Goal: Information Seeking & Learning: Learn about a topic

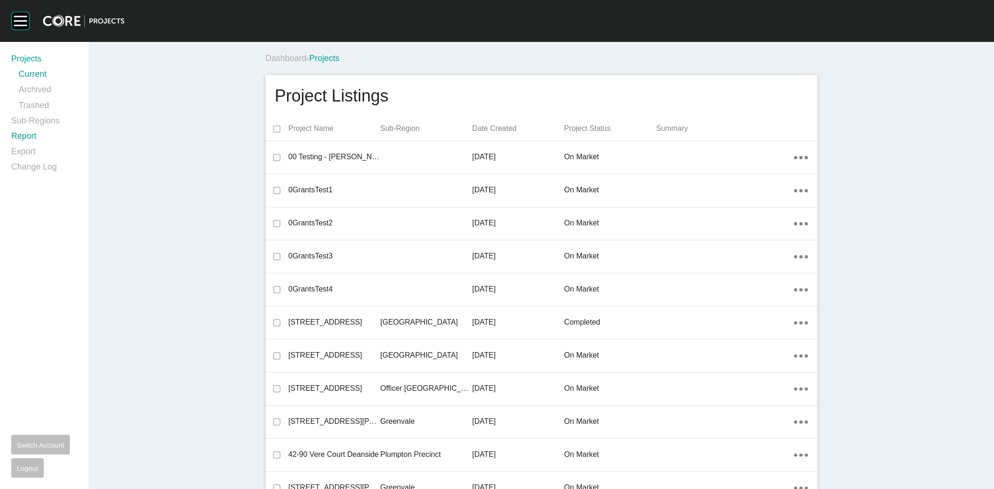
click at [27, 131] on link "Report" at bounding box center [44, 137] width 66 height 15
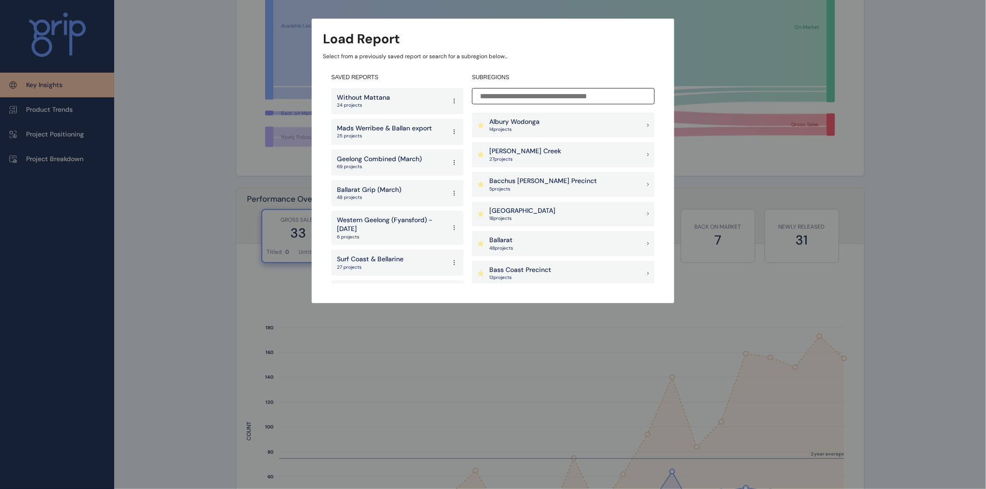
scroll to position [1929, 0]
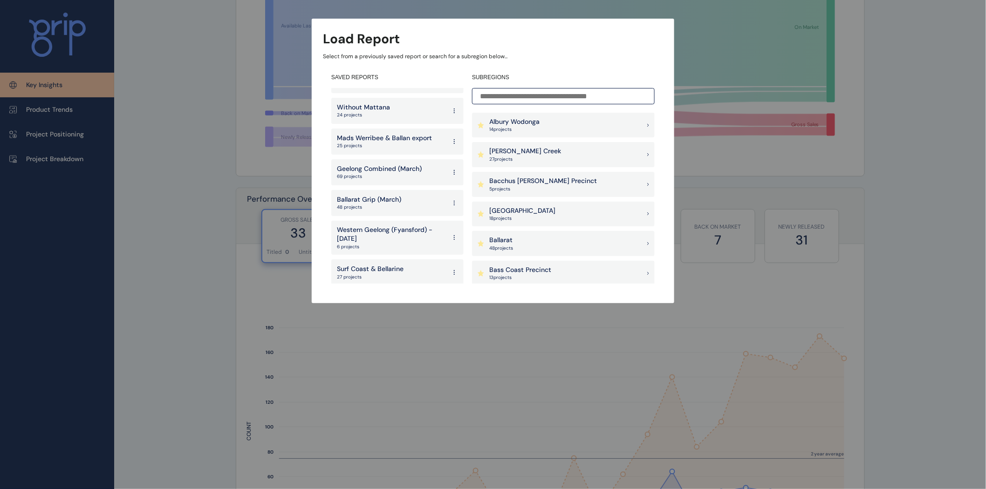
click at [389, 164] on p "Geelong Combined (March)" at bounding box center [379, 168] width 85 height 9
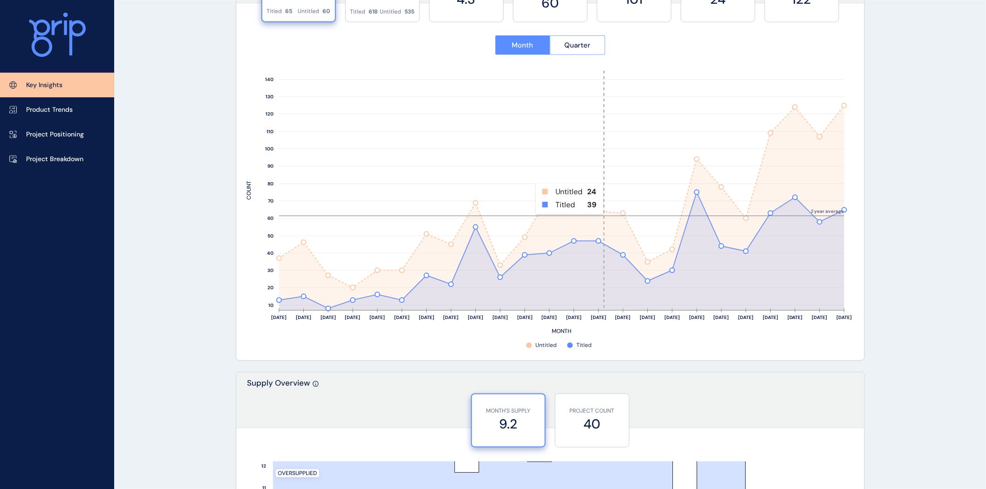
scroll to position [412, 0]
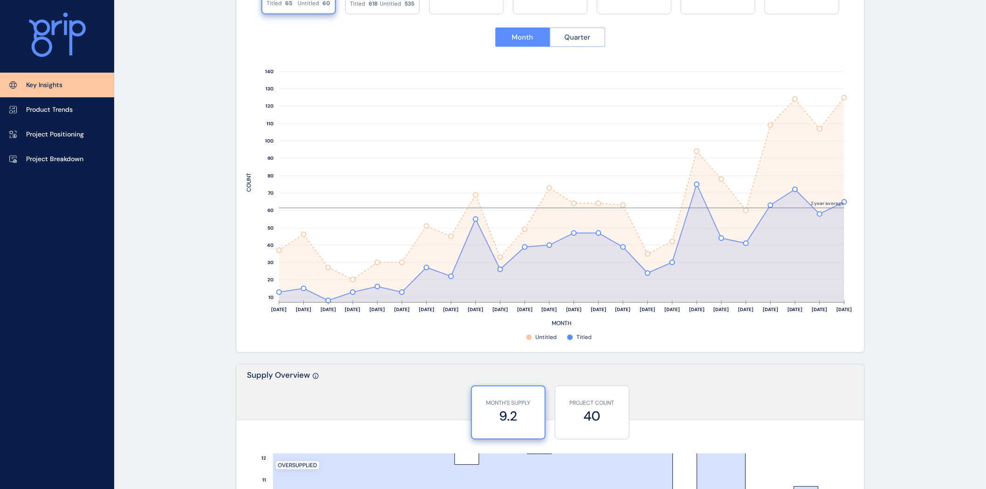
click at [574, 42] on button "Quarter" at bounding box center [577, 37] width 55 height 20
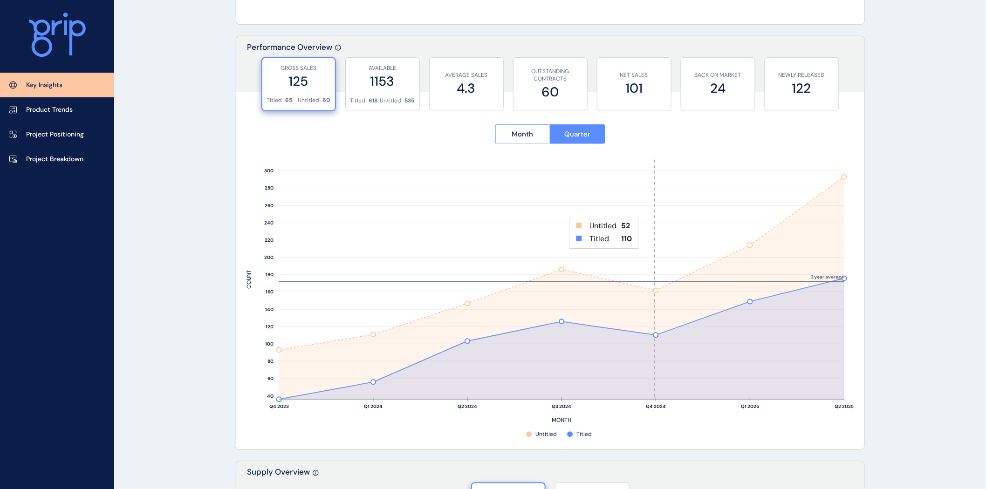
scroll to position [314, 0]
click at [532, 130] on span "Month" at bounding box center [522, 134] width 21 height 9
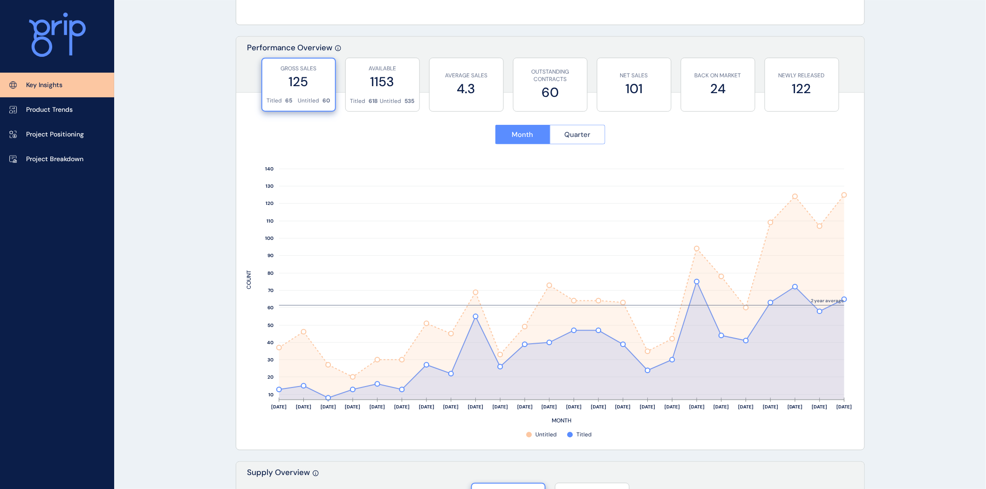
click at [571, 134] on span "Quarter" at bounding box center [577, 134] width 26 height 9
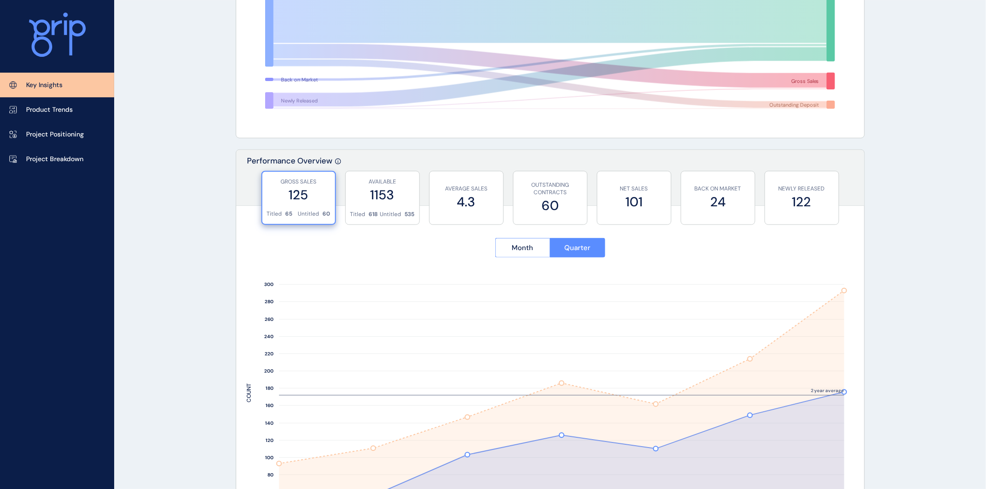
scroll to position [201, 0]
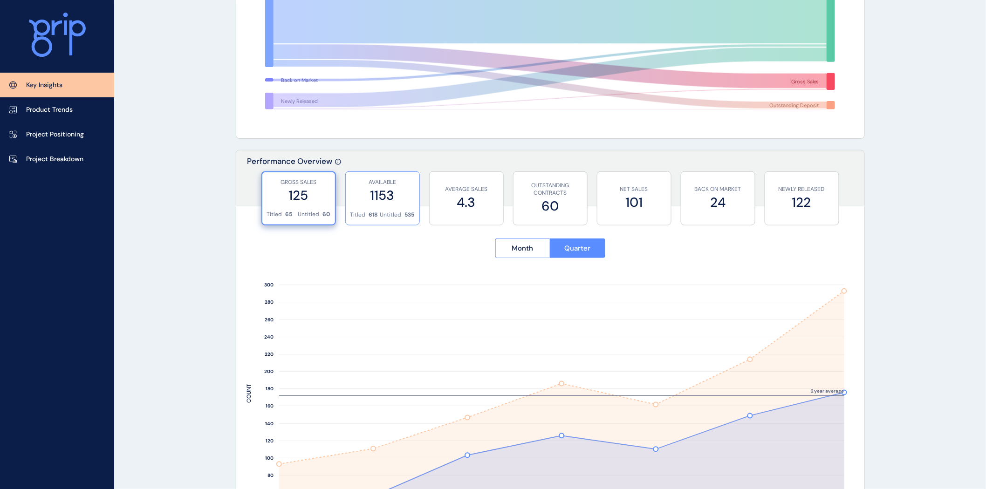
click at [376, 187] on label "1153" at bounding box center [382, 195] width 64 height 18
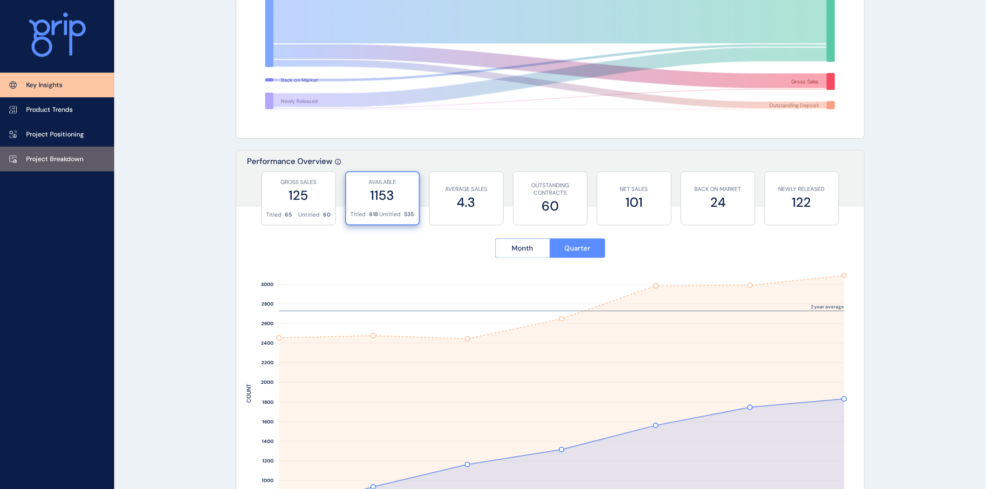
click at [75, 157] on p "Project Breakdown" at bounding box center [54, 159] width 57 height 9
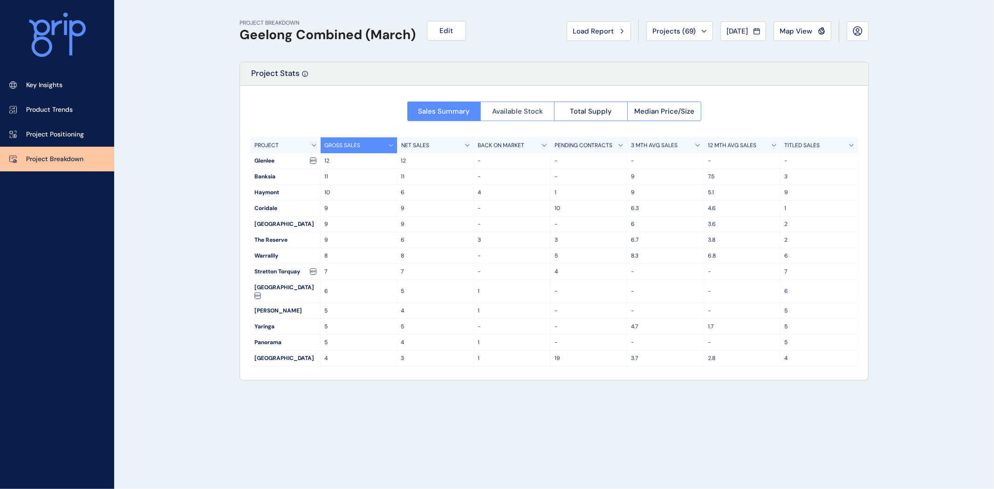
click at [526, 114] on span "Available Stock" at bounding box center [517, 111] width 51 height 9
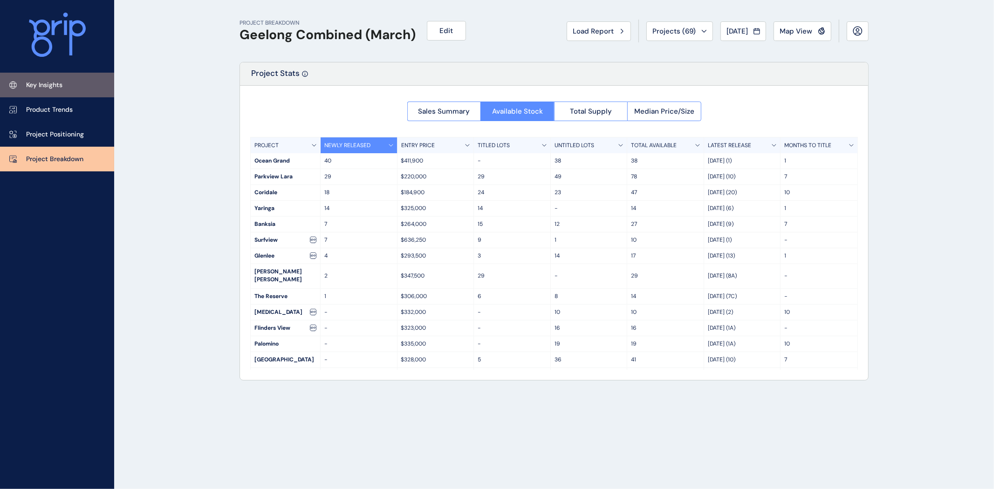
click at [49, 83] on p "Key Insights" at bounding box center [44, 85] width 36 height 9
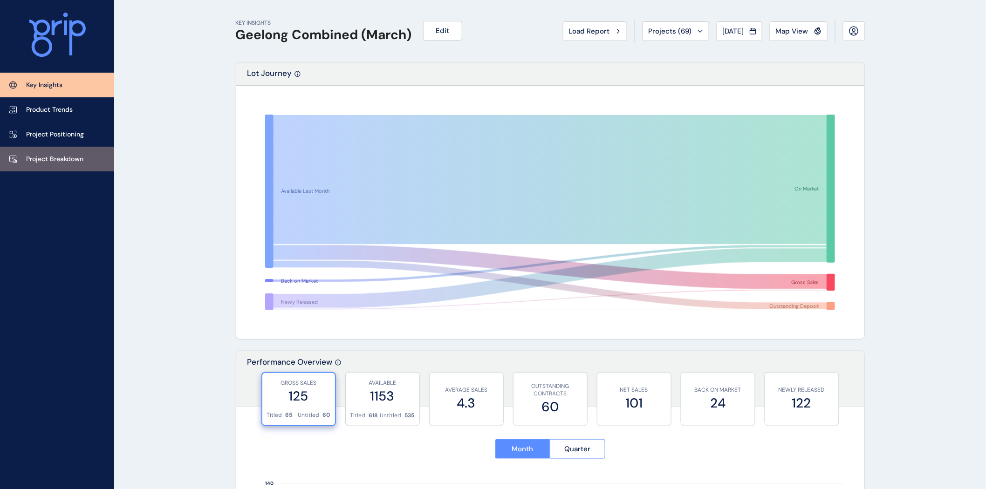
click at [79, 154] on link "Project Breakdown" at bounding box center [57, 159] width 114 height 25
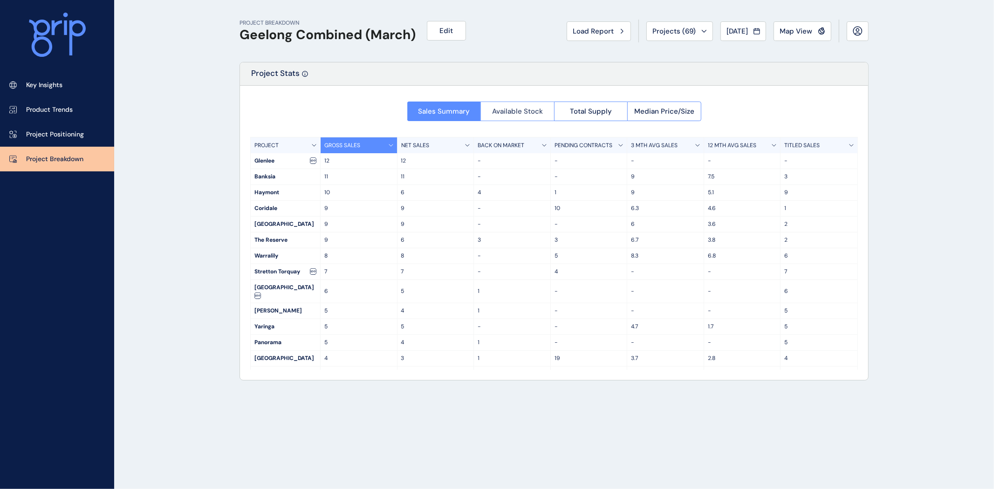
click at [522, 110] on span "Available Stock" at bounding box center [517, 111] width 51 height 9
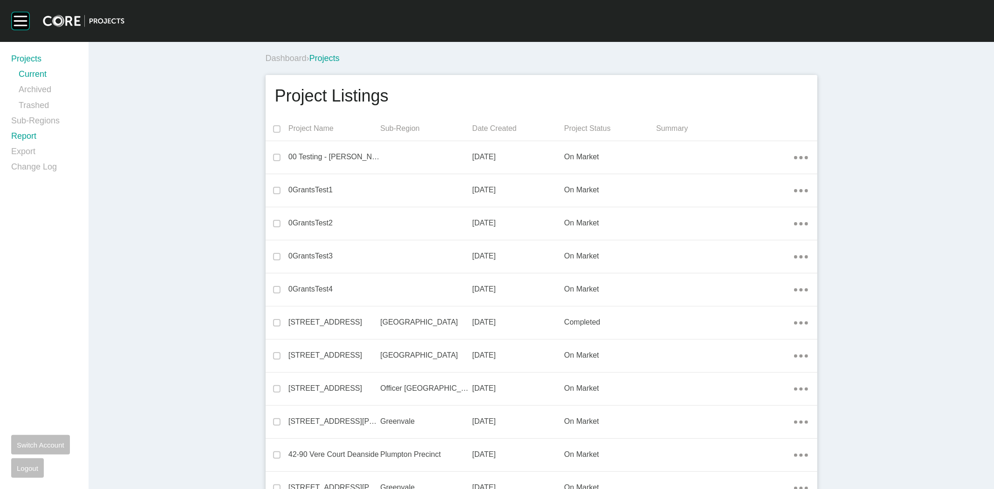
click at [31, 139] on link "Report" at bounding box center [44, 137] width 66 height 15
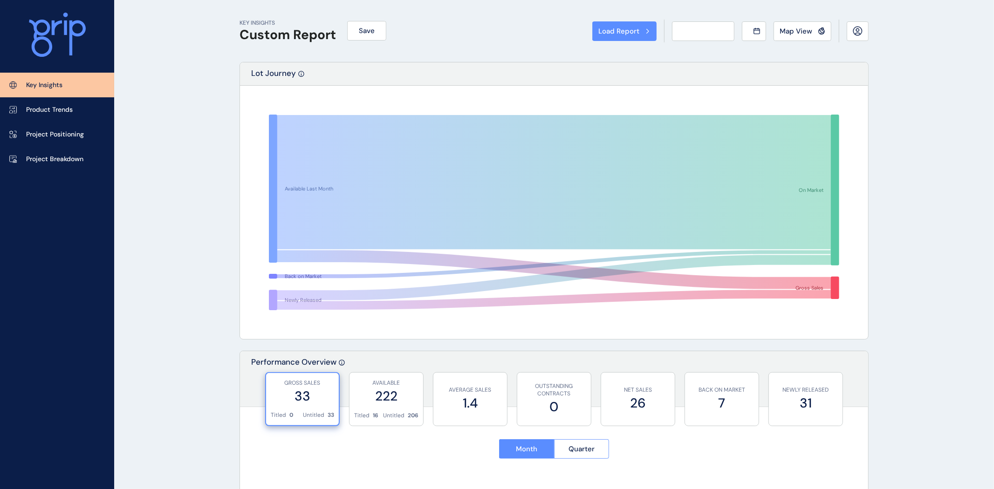
click at [31, 137] on div "Load Report Select from a previously saved report or search for a subregion bel…" at bounding box center [497, 244] width 994 height 489
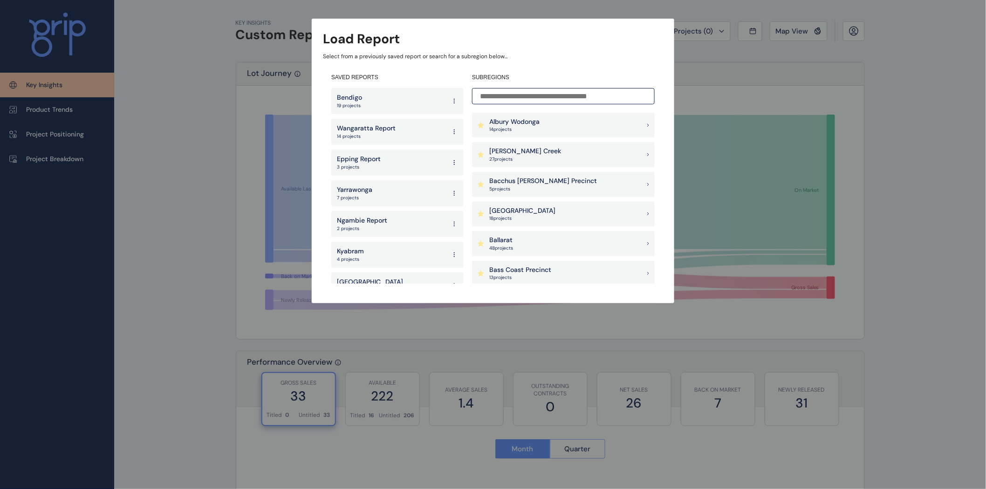
click at [541, 97] on input at bounding box center [563, 96] width 183 height 16
click at [527, 152] on p "[PERSON_NAME] Creek" at bounding box center [525, 151] width 72 height 9
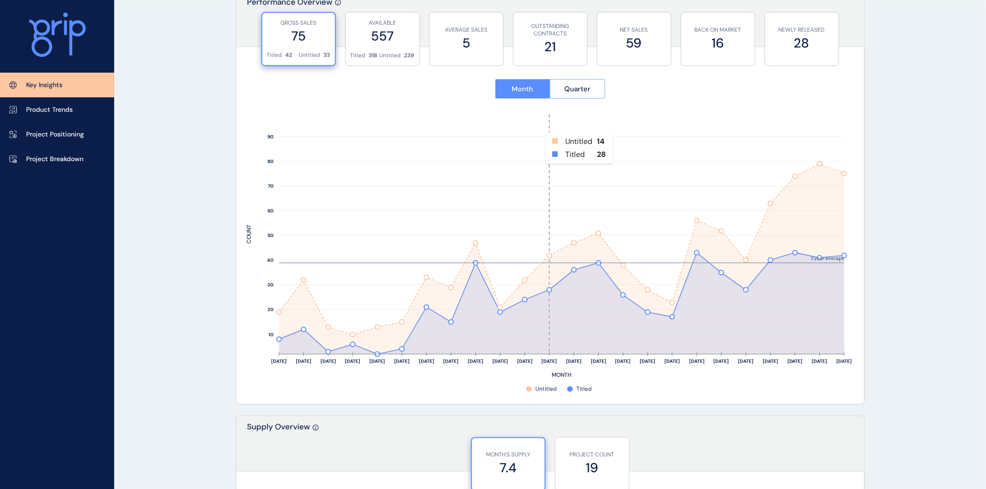
scroll to position [367, 0]
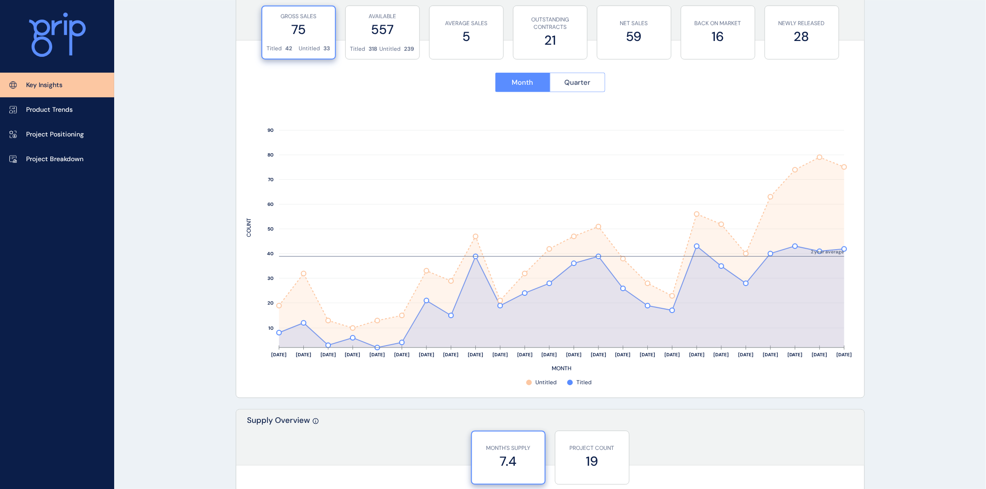
click at [576, 82] on span "Quarter" at bounding box center [577, 82] width 26 height 9
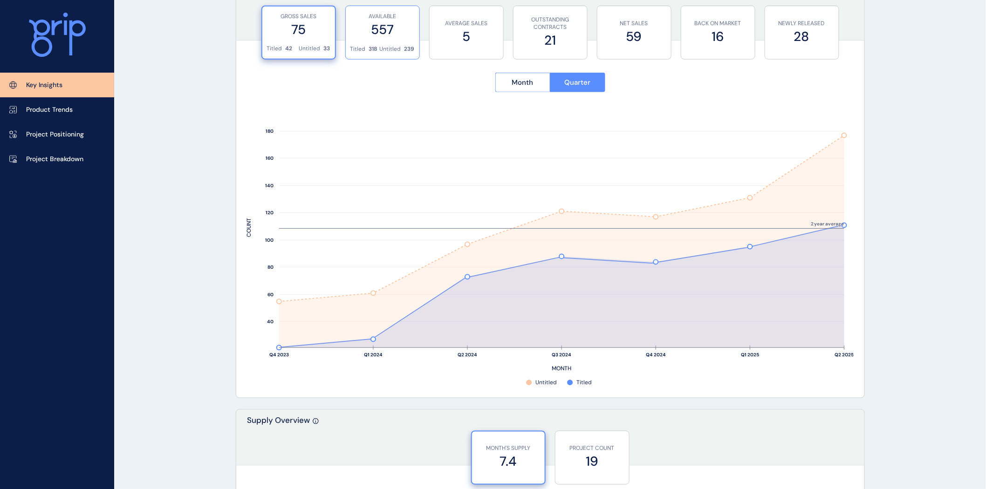
click at [377, 41] on div "AVAILABLE 557" at bounding box center [382, 25] width 64 height 39
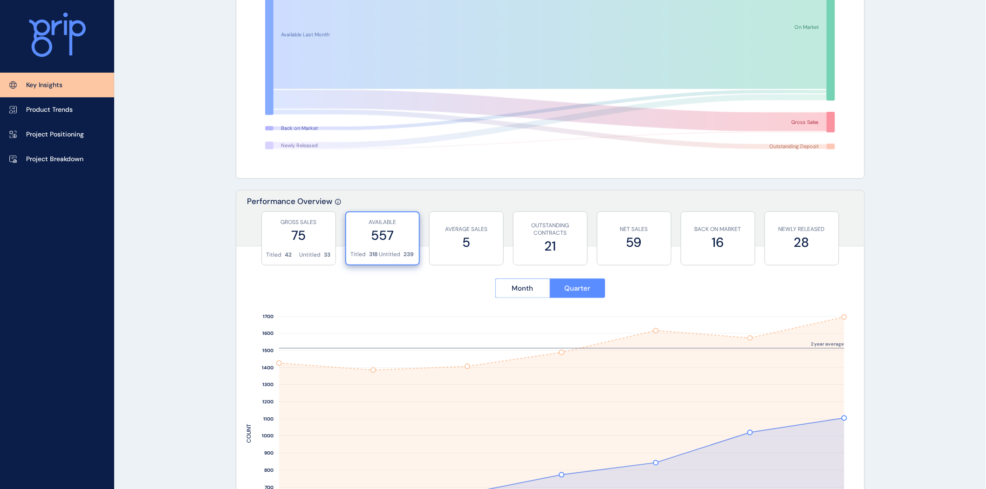
scroll to position [161, 0]
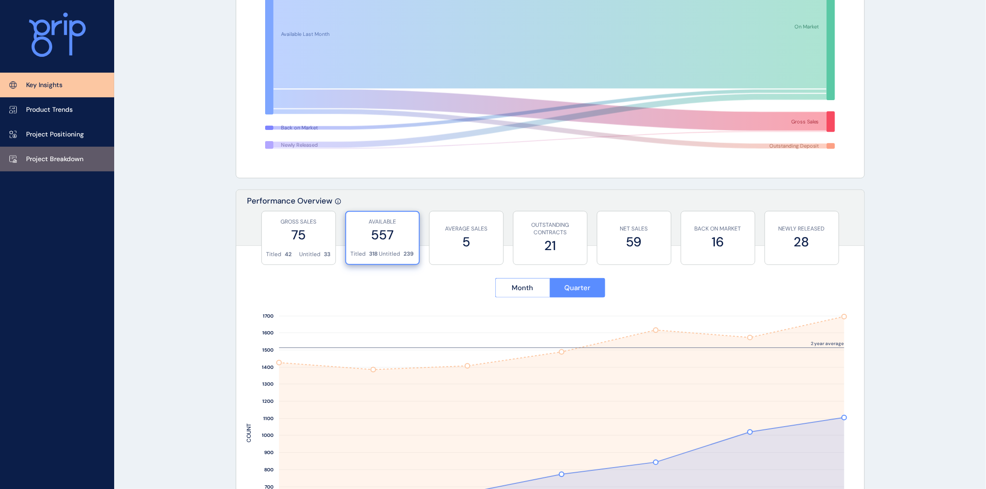
click at [63, 150] on link "Project Breakdown" at bounding box center [57, 159] width 114 height 25
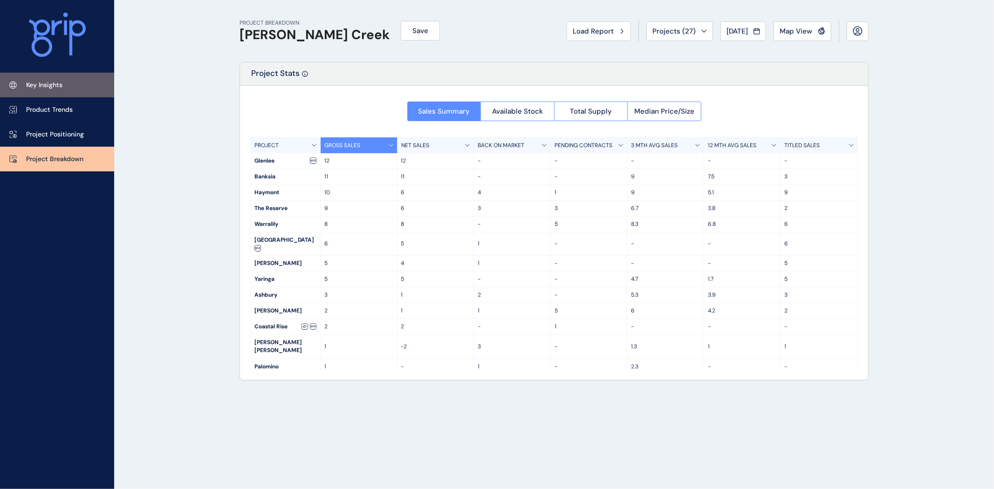
click at [47, 89] on p "Key Insights" at bounding box center [44, 85] width 36 height 9
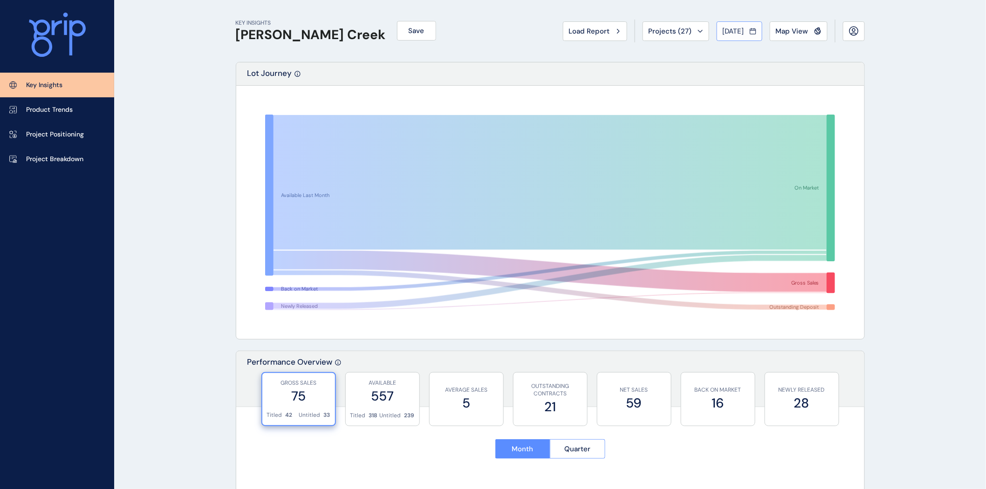
click at [728, 25] on button "[DATE]" at bounding box center [740, 31] width 46 height 20
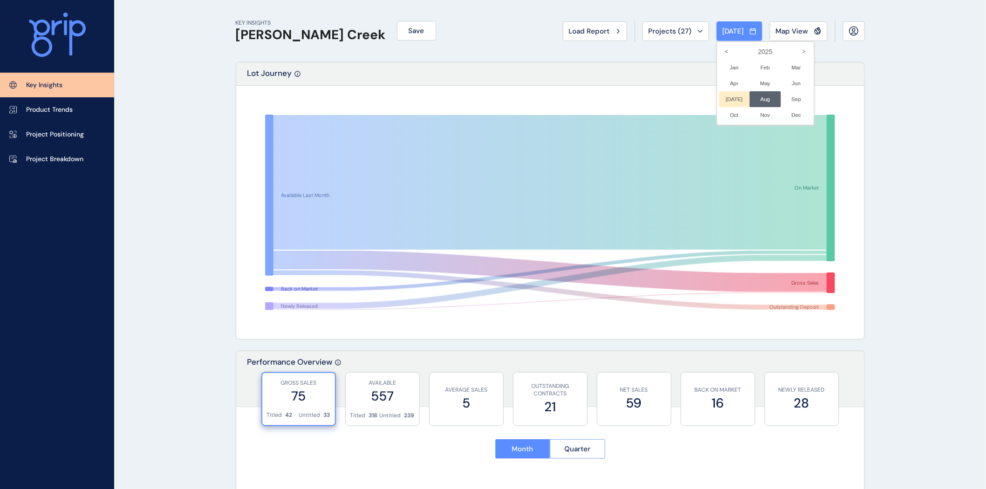
click at [728, 96] on li "Jul No report is available for this period. New months are usually published 5 …" at bounding box center [734, 99] width 31 height 16
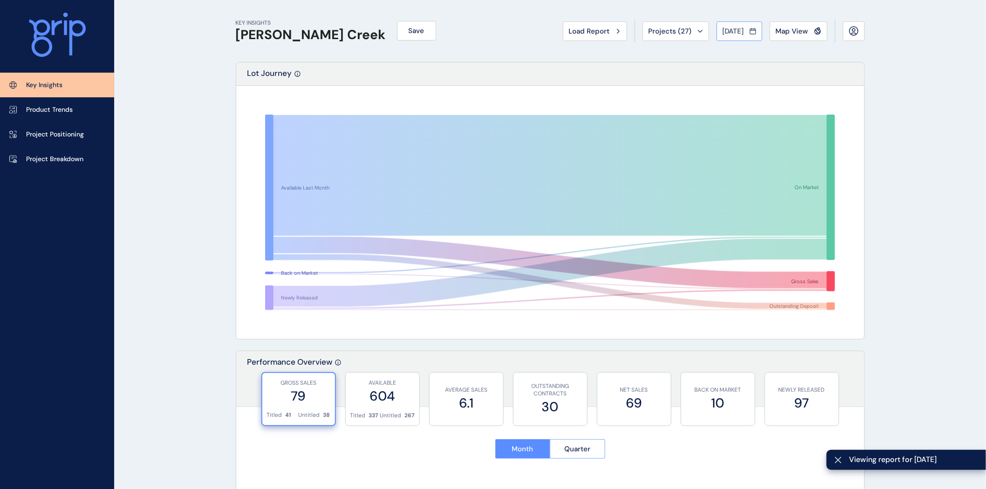
click at [741, 32] on span "Jul 2025" at bounding box center [733, 31] width 21 height 9
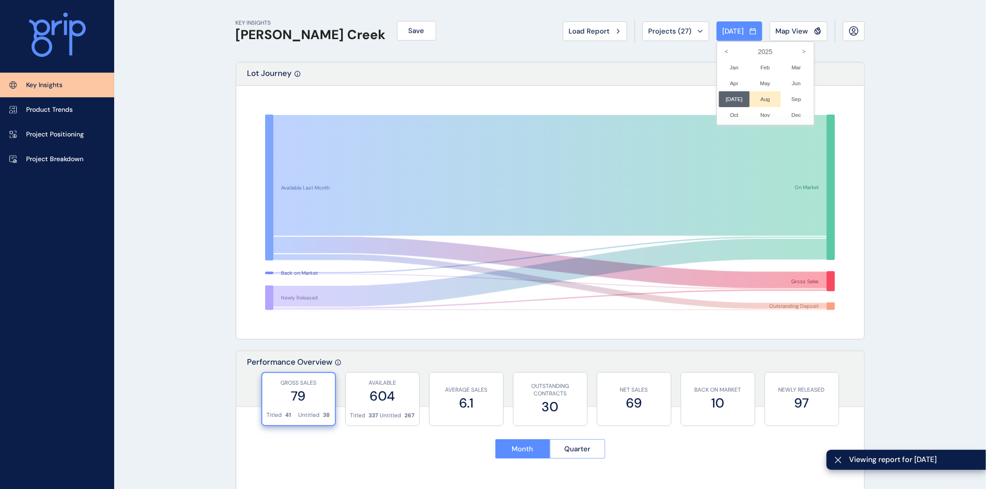
click at [760, 97] on li "Aug No report is available for this period. New months are usually published 5 …" at bounding box center [765, 99] width 31 height 16
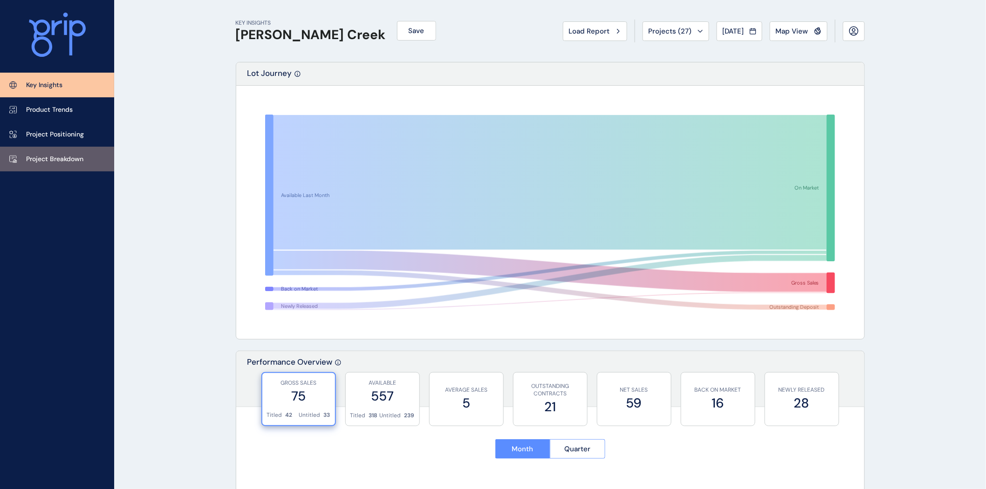
click at [51, 157] on p "Project Breakdown" at bounding box center [54, 159] width 57 height 9
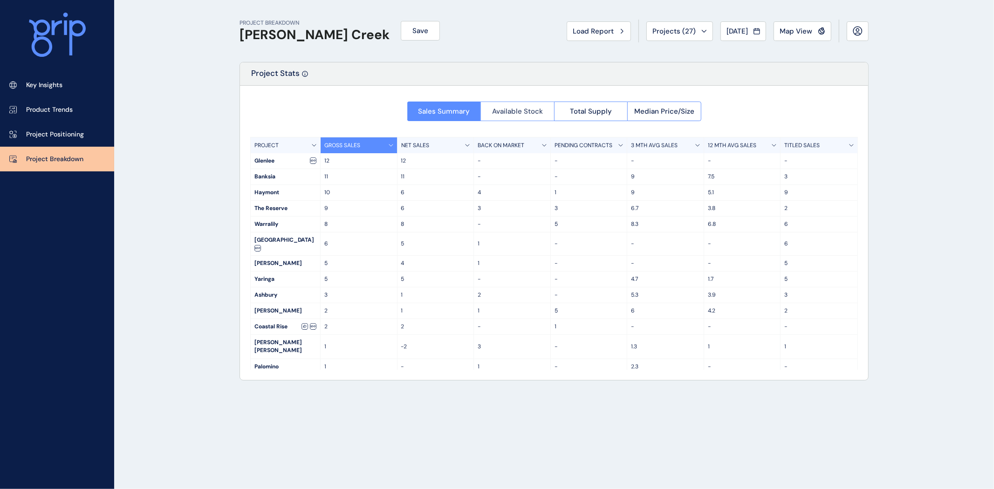
click at [516, 112] on span "Available Stock" at bounding box center [517, 111] width 51 height 9
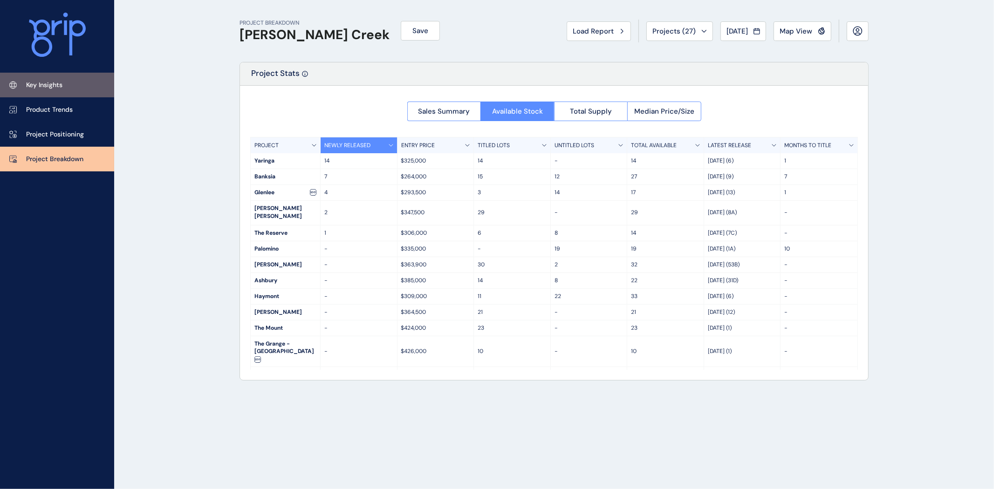
click at [29, 78] on link "Key Insights" at bounding box center [57, 85] width 114 height 25
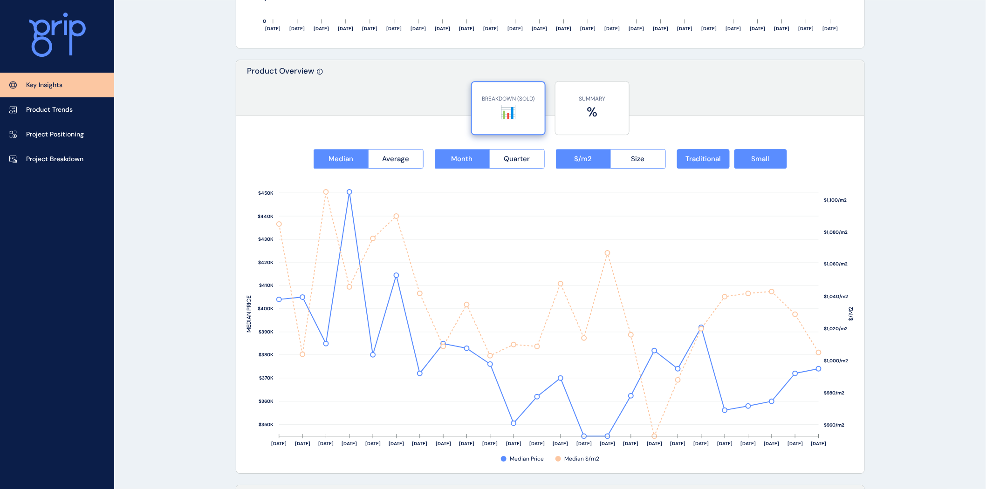
scroll to position [1123, 0]
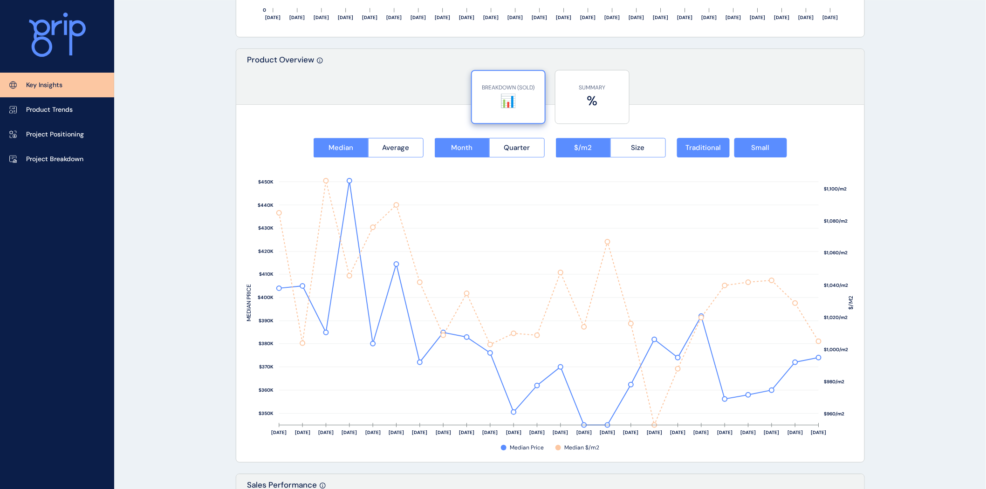
drag, startPoint x: 648, startPoint y: 154, endPoint x: 658, endPoint y: 164, distance: 14.5
click at [648, 154] on button "Size" at bounding box center [637, 148] width 55 height 20
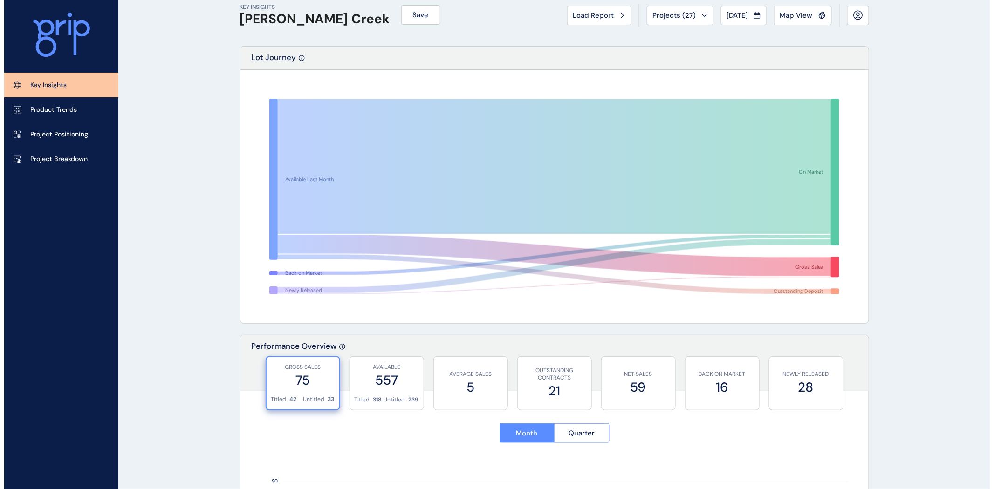
scroll to position [0, 0]
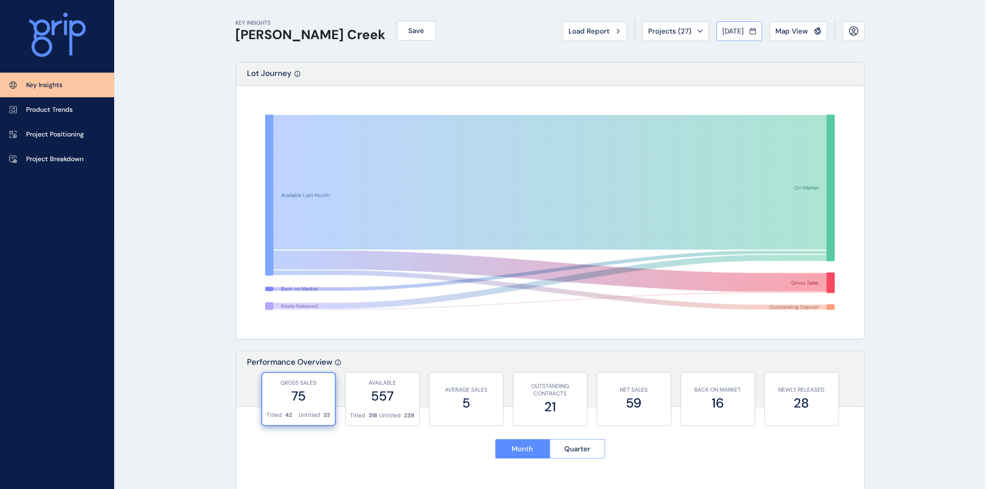
click at [738, 31] on span "[DATE]" at bounding box center [733, 31] width 21 height 9
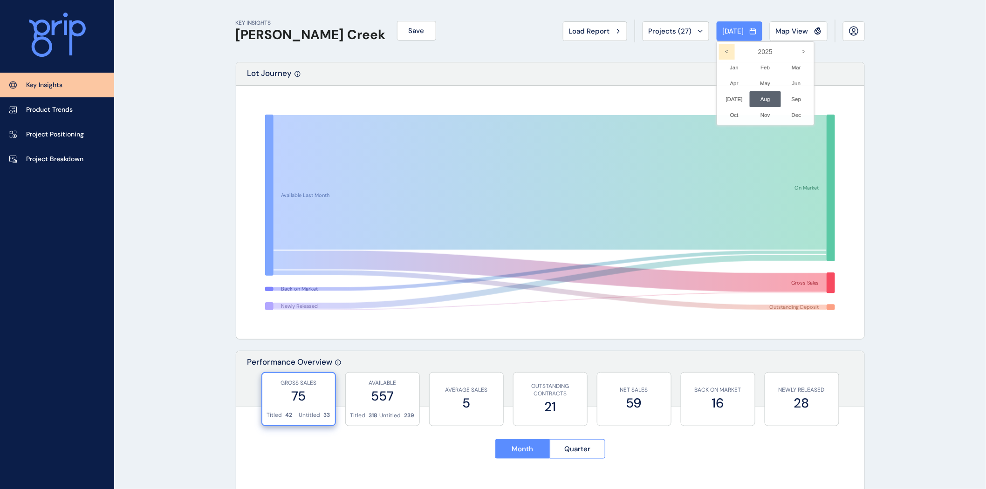
click at [719, 49] on icon "<" at bounding box center [727, 52] width 16 height 16
click at [759, 97] on li "Aug No report is available for this period. New months are usually published 5 …" at bounding box center [765, 99] width 31 height 16
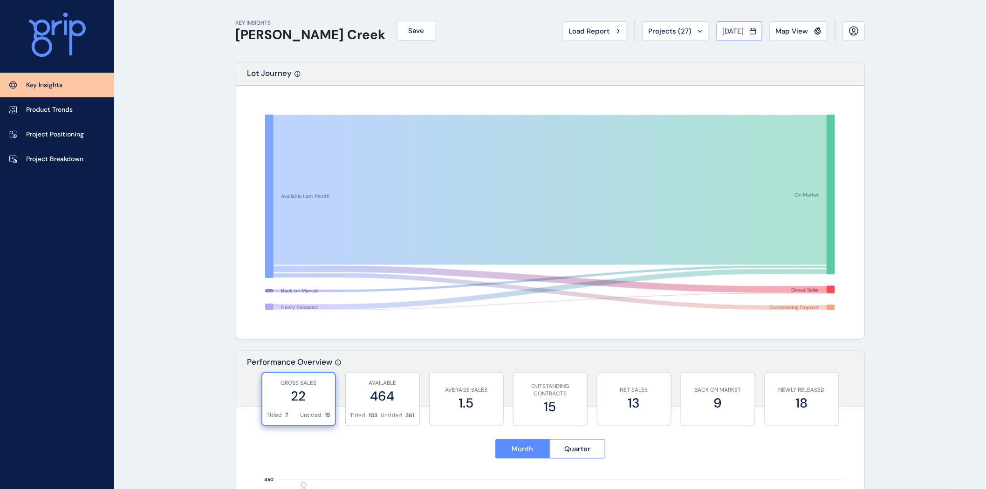
click at [723, 31] on span "Aug 2023" at bounding box center [733, 31] width 21 height 9
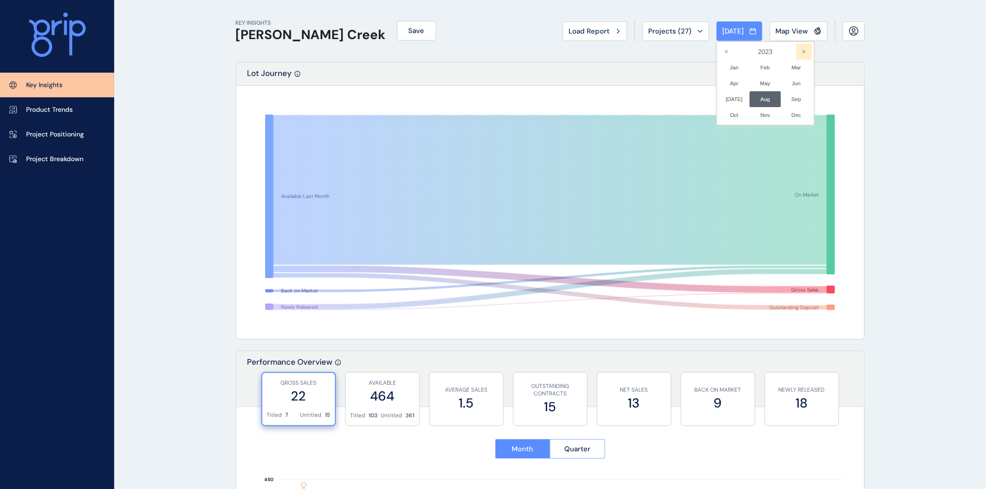
click at [796, 53] on icon ">" at bounding box center [804, 52] width 16 height 16
click at [760, 96] on li "Aug No report is available for this period. New months are usually published 5 …" at bounding box center [765, 99] width 31 height 16
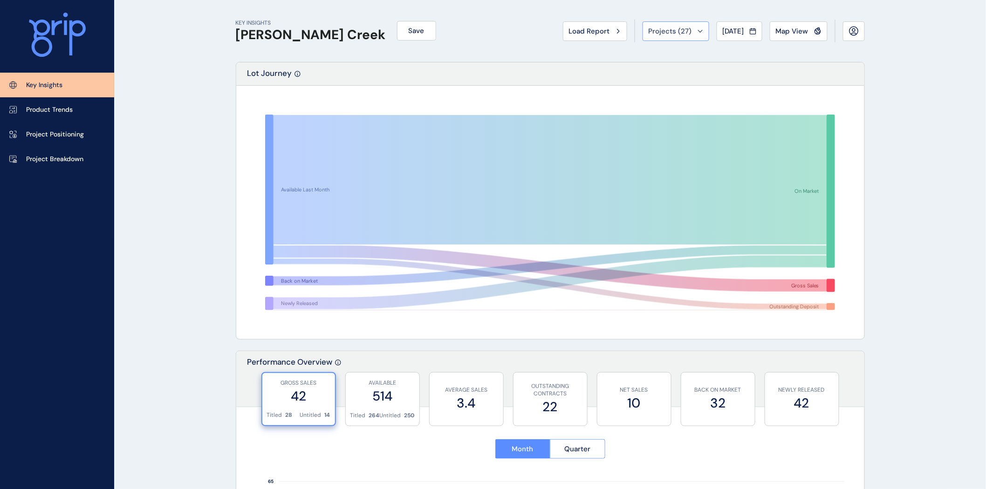
click at [684, 31] on div "Projects ( 27 )" at bounding box center [675, 31] width 55 height 9
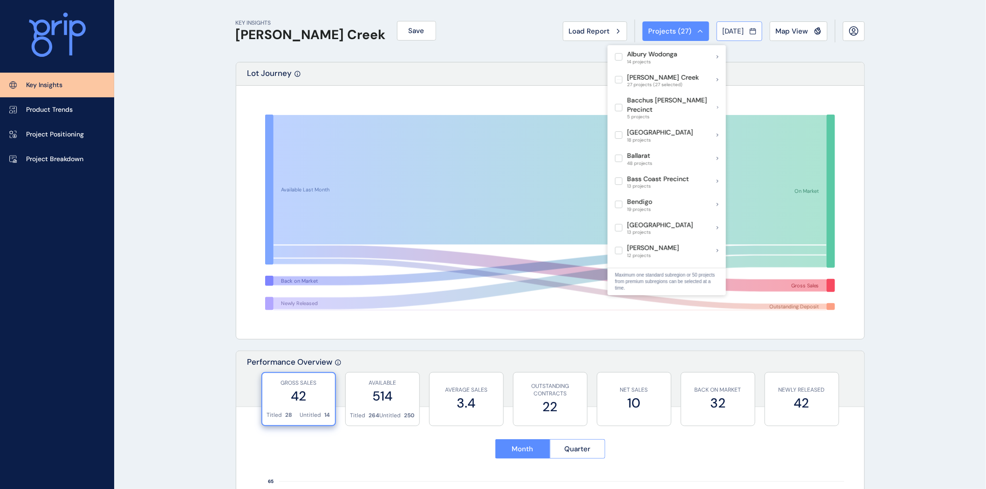
click at [735, 30] on span "Aug 2024" at bounding box center [733, 31] width 21 height 9
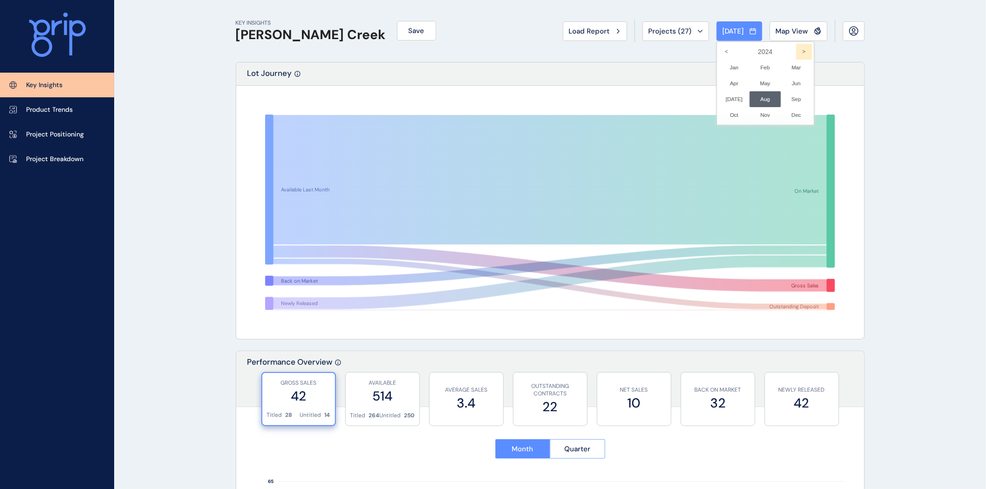
click at [798, 53] on icon ">" at bounding box center [804, 52] width 16 height 16
click at [755, 96] on li "Aug No report is available for this period. New months are usually published 5 …" at bounding box center [765, 99] width 31 height 16
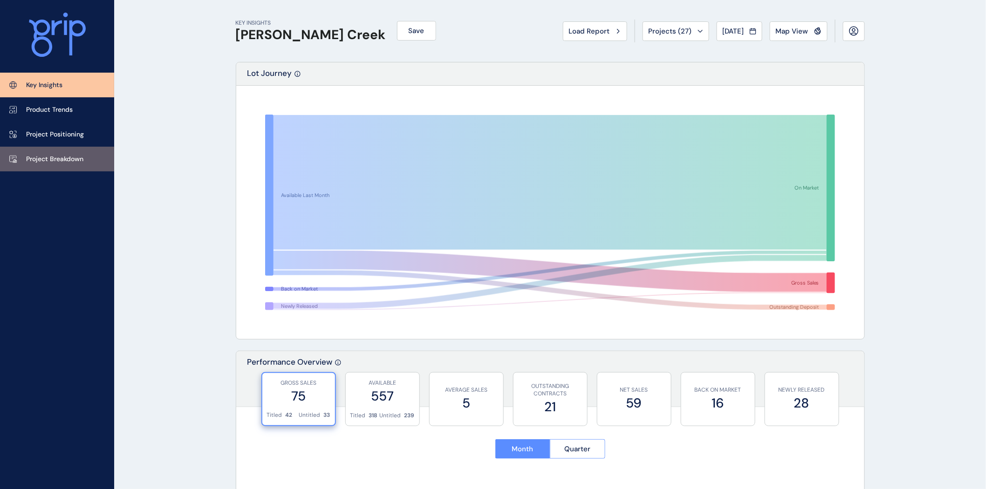
click at [82, 155] on p "Project Breakdown" at bounding box center [54, 159] width 57 height 9
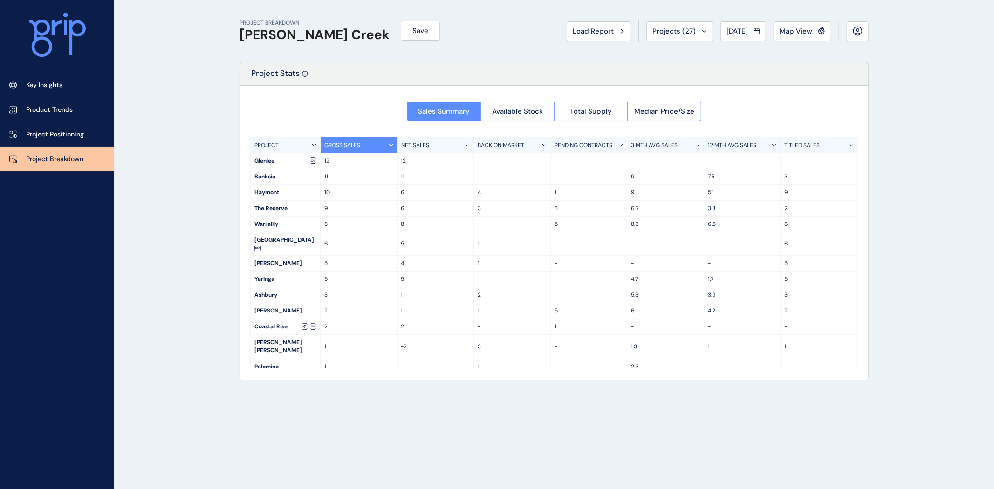
click at [729, 146] on p "12 MTH AVG SALES" at bounding box center [732, 146] width 48 height 8
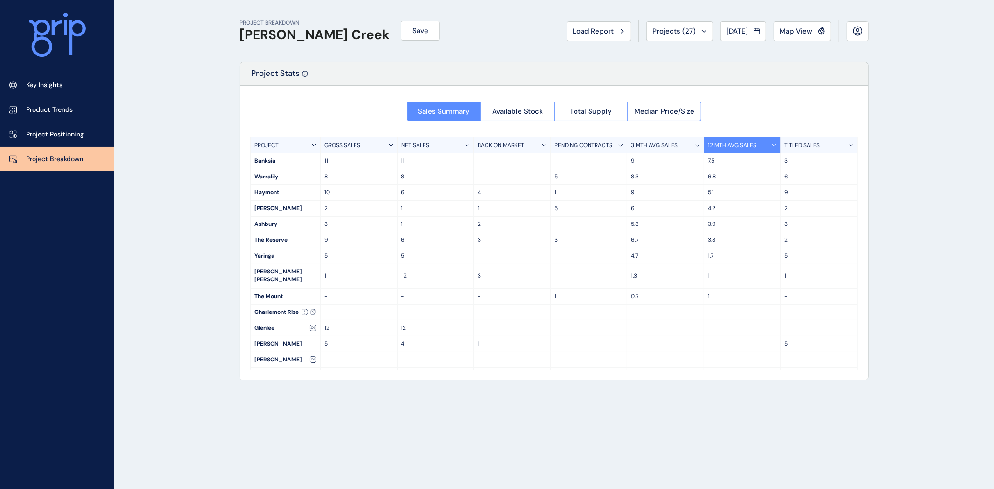
click at [664, 147] on p "3 MTH AVG SALES" at bounding box center [654, 146] width 47 height 8
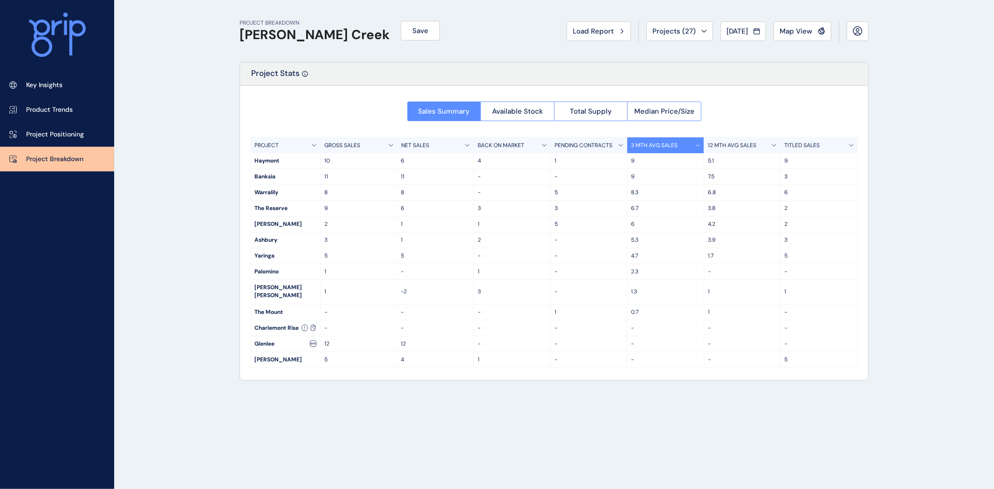
click at [723, 142] on p "12 MTH AVG SALES" at bounding box center [732, 146] width 48 height 8
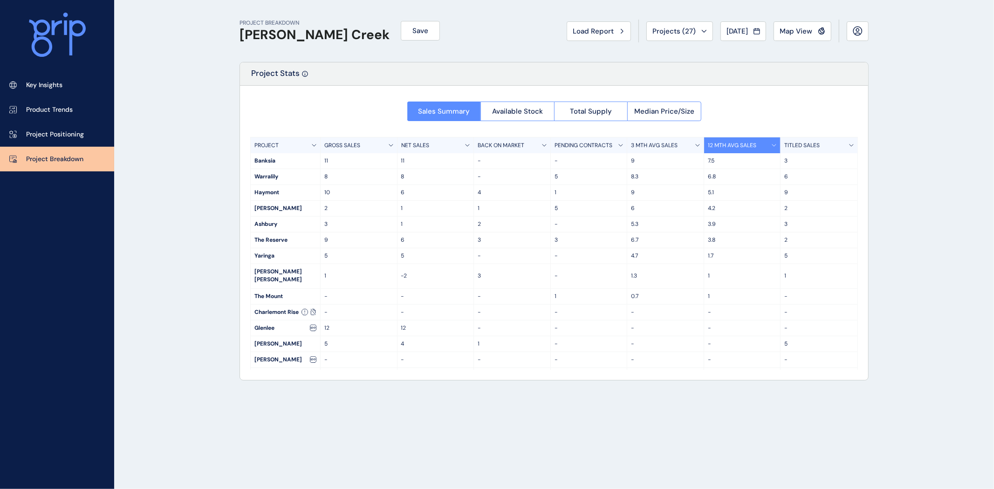
click at [352, 147] on p "GROSS SALES" at bounding box center [342, 146] width 36 height 8
